Goal: Navigation & Orientation: Find specific page/section

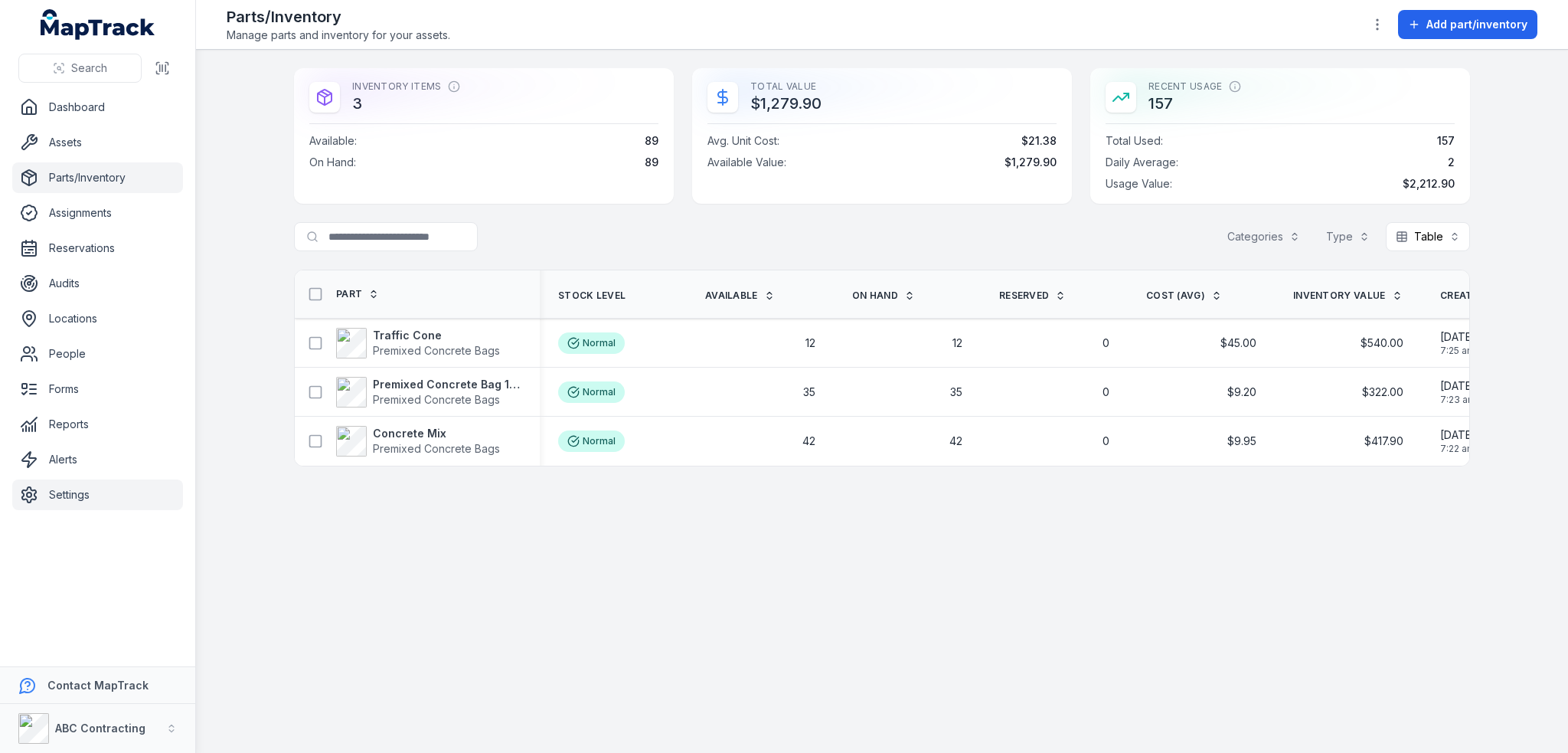
click at [75, 488] on link "Settings" at bounding box center [97, 495] width 171 height 31
click at [59, 453] on link "Alerts" at bounding box center [97, 459] width 171 height 31
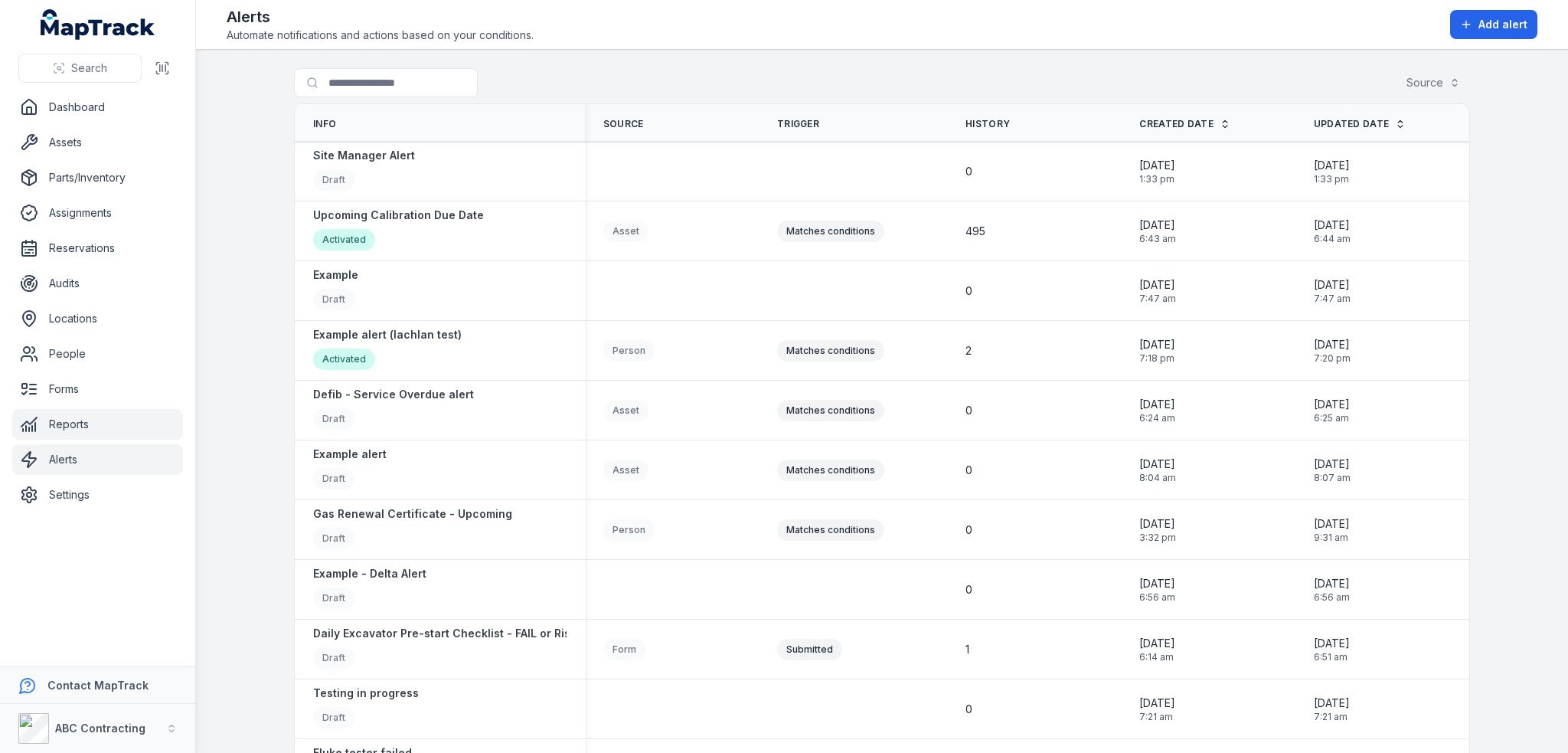
click at [71, 421] on link "Reports" at bounding box center [97, 424] width 171 height 31
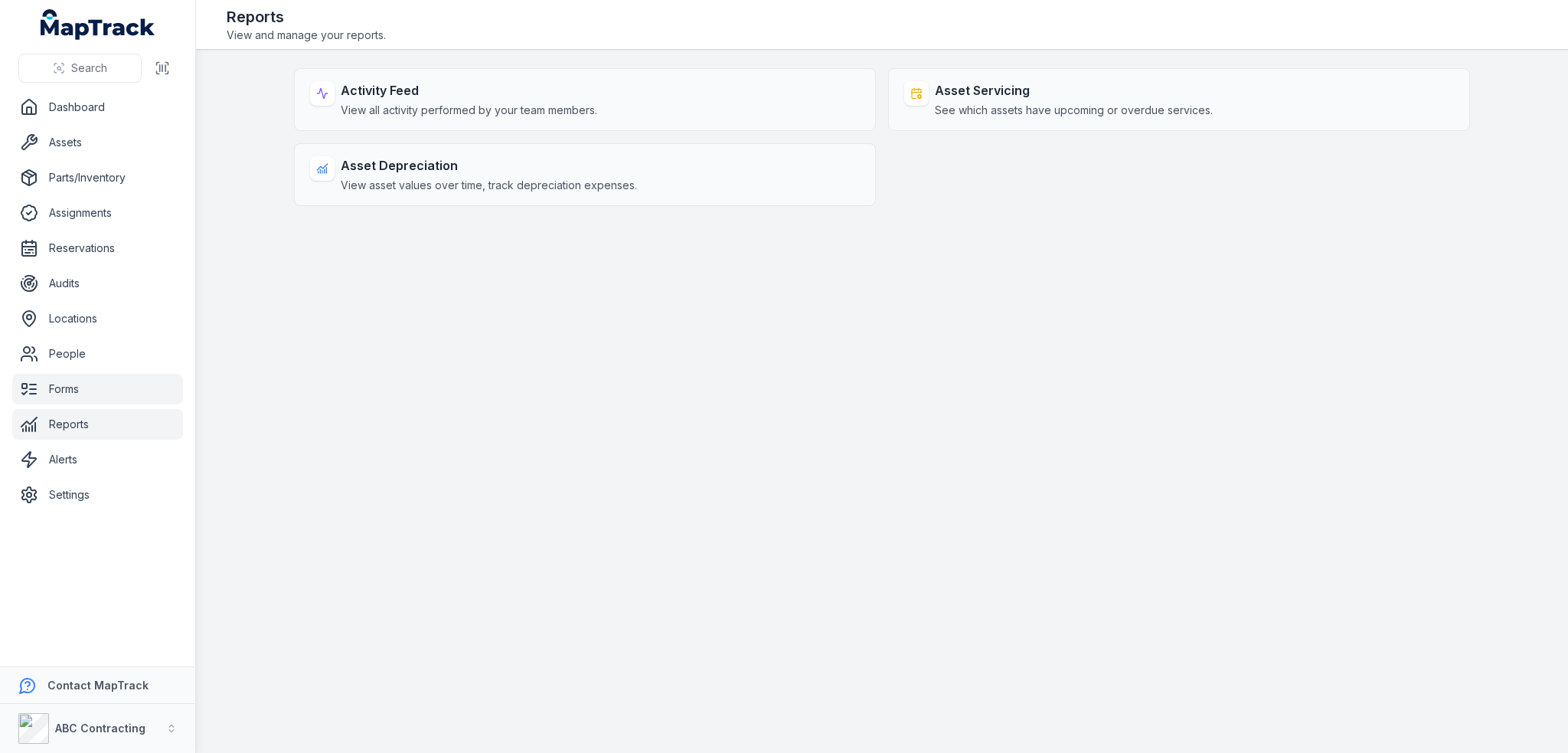
click at [76, 380] on link "Forms" at bounding box center [97, 389] width 171 height 31
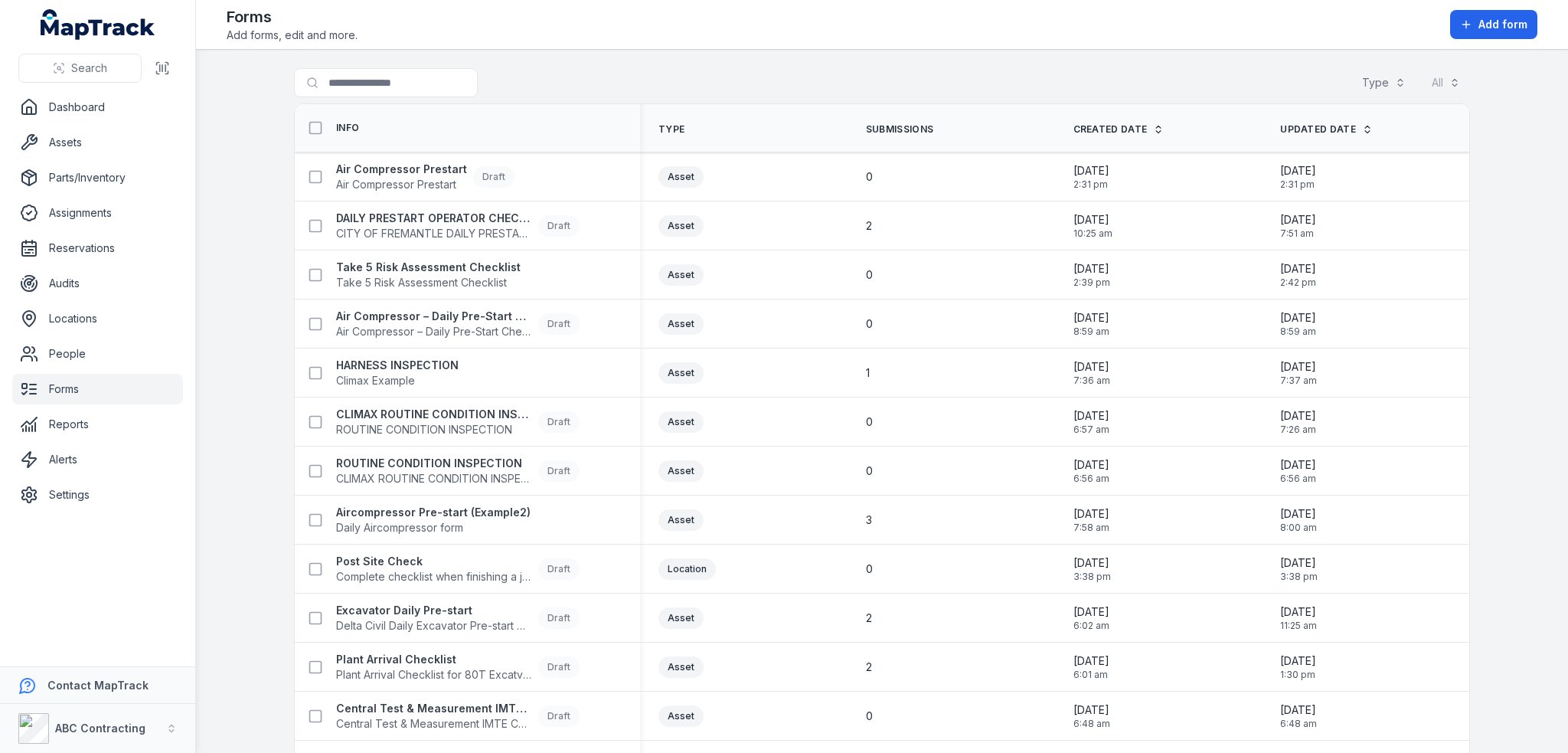
click at [76, 374] on link "Forms" at bounding box center [97, 389] width 171 height 31
click at [83, 364] on link "People" at bounding box center [97, 354] width 171 height 31
